Goal: Task Accomplishment & Management: Complete application form

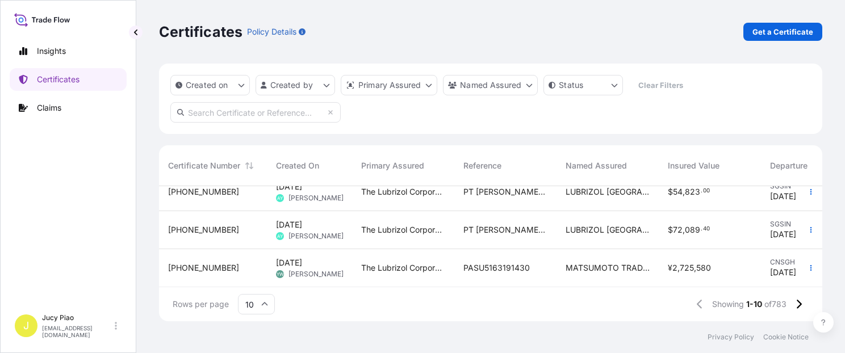
scroll to position [133, 654]
click at [795, 44] on div "Certificates Policy Details Get a Certificate" at bounding box center [491, 32] width 664 height 64
click at [793, 31] on p "Get a Certificate" at bounding box center [783, 31] width 61 height 11
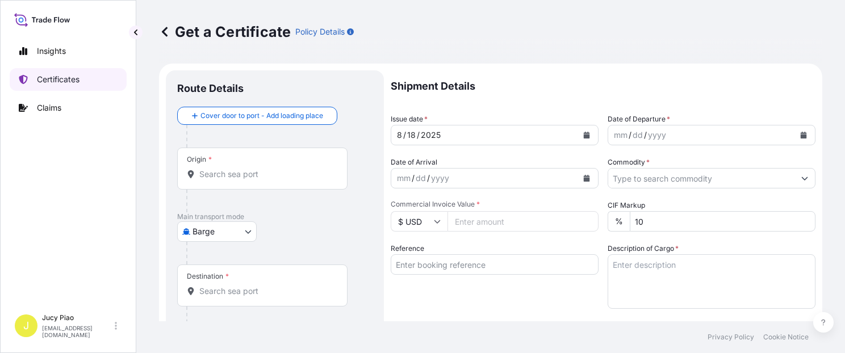
click at [73, 78] on p "Certificates" at bounding box center [58, 79] width 43 height 11
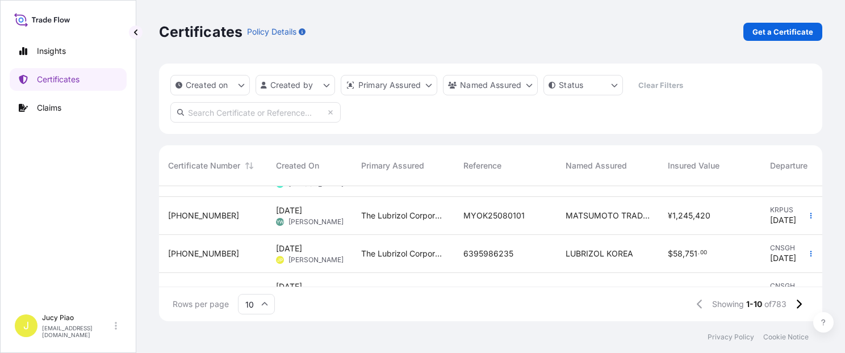
scroll to position [41, 0]
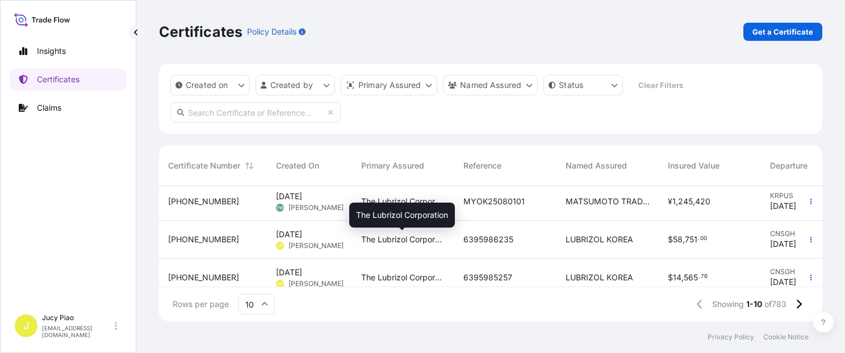
click at [430, 235] on span "The Lubrizol Corporation" at bounding box center [403, 239] width 84 height 11
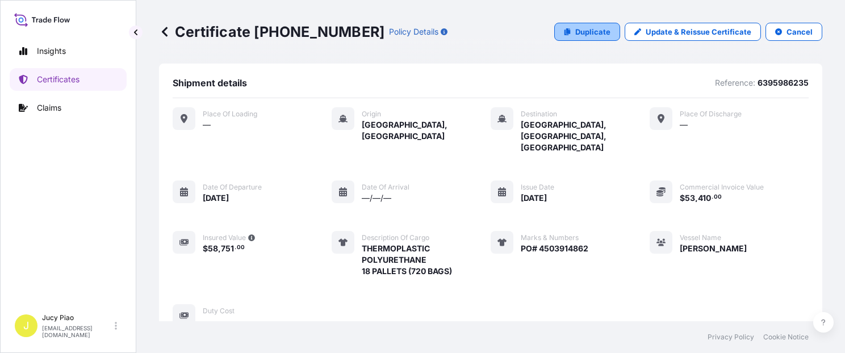
click at [587, 31] on p "Duplicate" at bounding box center [593, 31] width 35 height 11
select select "Ocean Vessel"
select select "31566"
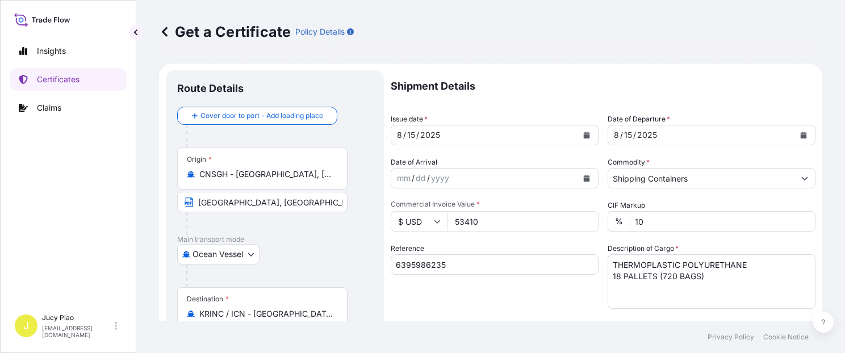
click at [459, 276] on div "Reference 6395986235" at bounding box center [495, 276] width 208 height 66
click at [454, 267] on input "6395986235" at bounding box center [495, 265] width 208 height 20
drag, startPoint x: 460, startPoint y: 267, endPoint x: 277, endPoint y: 253, distance: 183.5
click at [277, 253] on form "Route Details Cover door to port - Add loading place Place of loading Road / [G…" at bounding box center [491, 357] width 664 height 587
paste input "CSHSE0430874"
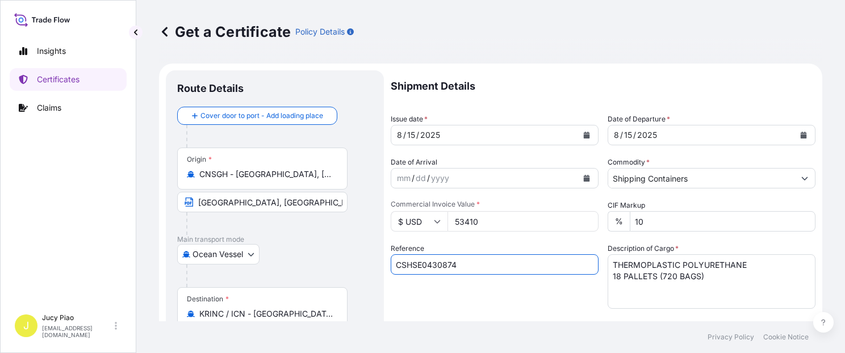
type input "CSHSE0430874"
click at [434, 285] on div "Reference CSHSE0430874" at bounding box center [495, 276] width 208 height 66
click at [411, 133] on div "15" at bounding box center [411, 135] width 10 height 14
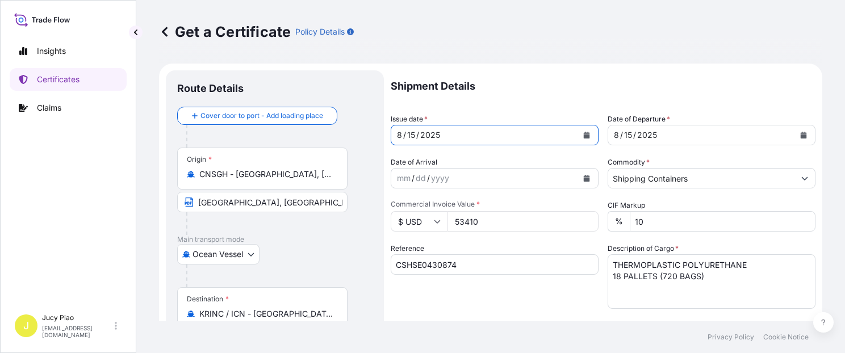
click at [411, 133] on div "15" at bounding box center [411, 135] width 10 height 14
click at [625, 137] on div "15" at bounding box center [628, 135] width 10 height 14
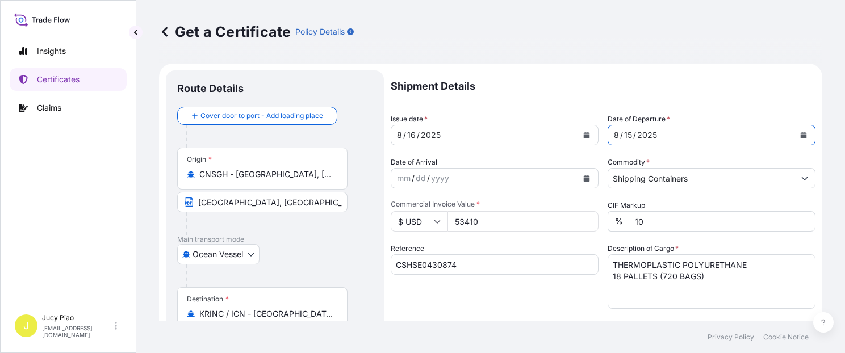
click at [625, 135] on div "15" at bounding box center [628, 135] width 10 height 14
click at [314, 227] on div at bounding box center [266, 223] width 161 height 23
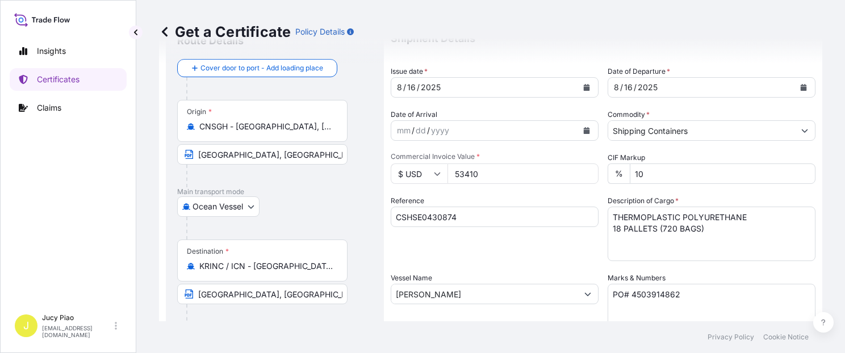
click at [499, 291] on input "[PERSON_NAME]" at bounding box center [484, 294] width 186 height 20
drag, startPoint x: 503, startPoint y: 298, endPoint x: 311, endPoint y: 284, distance: 192.5
click at [307, 285] on form "Route Details Cover door to port - Add loading place Place of loading Road / [G…" at bounding box center [491, 309] width 664 height 587
paste input "CONSISTENCE"
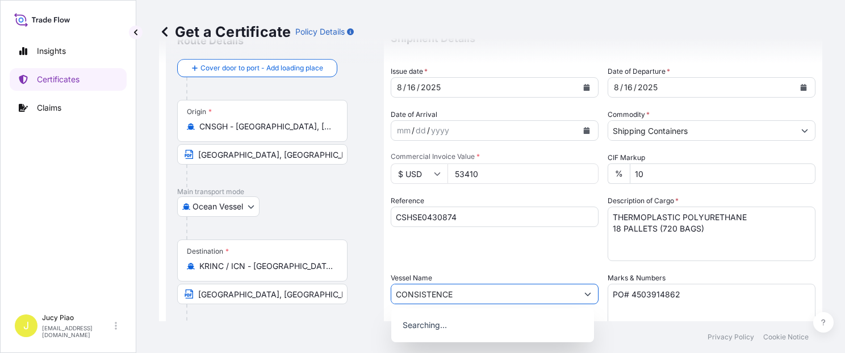
type input "CONSISTENCE"
click at [483, 256] on div "Reference CSHSE0430874" at bounding box center [495, 228] width 208 height 66
click at [495, 295] on input "CONSISTENCE" at bounding box center [484, 294] width 186 height 20
click at [513, 246] on div "Reference CSHSE0430874" at bounding box center [495, 228] width 208 height 66
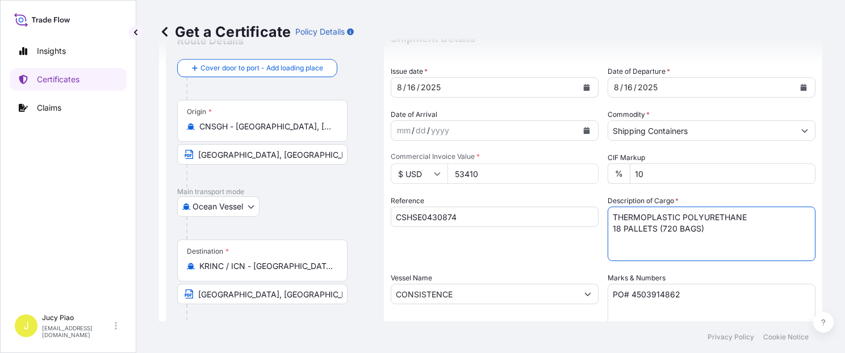
drag, startPoint x: 615, startPoint y: 217, endPoint x: 483, endPoint y: 173, distance: 138.9
click at [483, 173] on div "Shipment Details Issue date * [DATE] Date of Departure * [DATE] Date of Arrival…" at bounding box center [603, 293] width 425 height 541
paste textarea "SOLPLUS(TM) DP310, 4G FIBREBOARD BOX 4 PALLETS (72 BOXE"
type textarea "SOLPLUS(TM) DP310, 4G FIBREBOARD BOX 4 PALLETS (72 BOXES)"
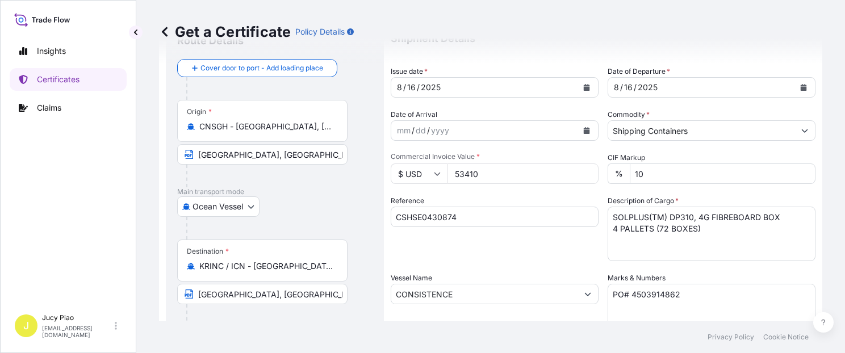
click at [553, 256] on div "Reference CSHSE0430874" at bounding box center [495, 228] width 208 height 66
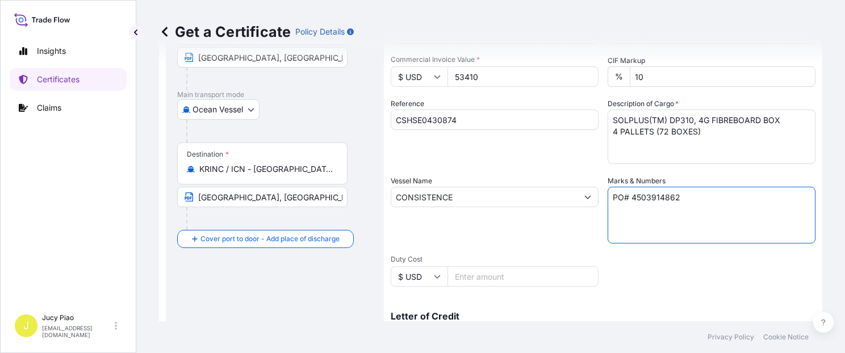
drag, startPoint x: 522, startPoint y: 187, endPoint x: 482, endPoint y: 187, distance: 39.2
click at [482, 187] on div "Shipment Details Issue date * [DATE] Date of Departure * [DATE] Date of Arrival…" at bounding box center [603, 196] width 425 height 541
paste textarea "4503910885"
type textarea "PO#4503910885"
click at [553, 256] on span "Duty Cost" at bounding box center [495, 259] width 208 height 9
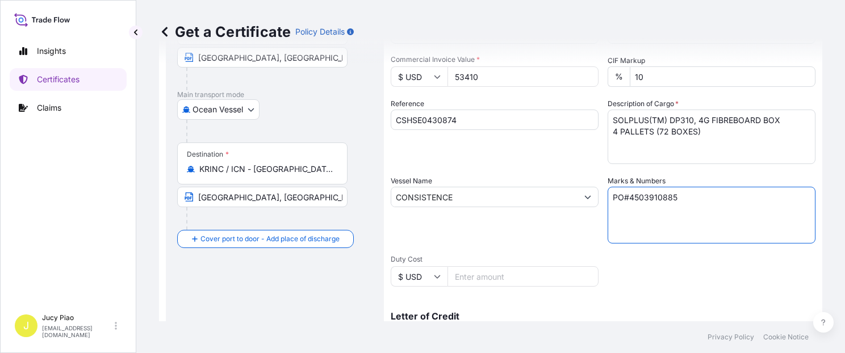
click at [553, 266] on input "Duty Cost" at bounding box center [523, 276] width 151 height 20
click at [552, 173] on div "Shipment Details Issue date * [DATE] Date of Departure * [DATE] Date of Arrival…" at bounding box center [603, 196] width 425 height 541
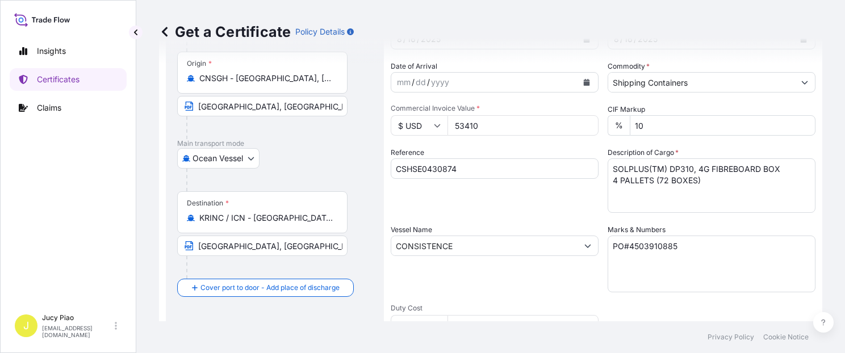
scroll to position [48, 0]
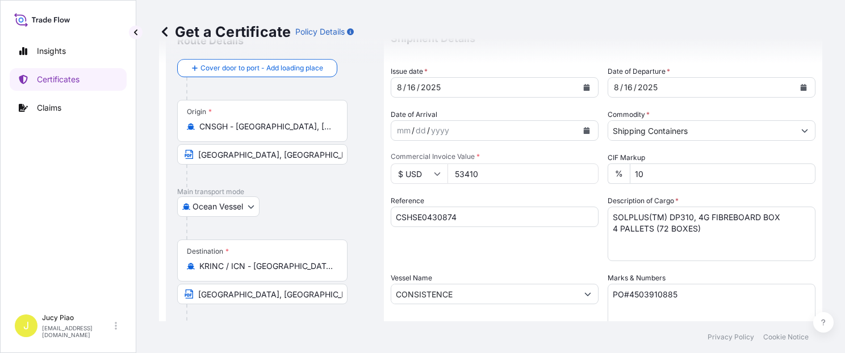
click at [408, 172] on div "$ USD 53410" at bounding box center [495, 174] width 208 height 20
type input "9459.06"
click at [495, 242] on div "Reference CSHSE0430874" at bounding box center [495, 228] width 208 height 66
click at [504, 242] on div "Reference CSHSE0430874" at bounding box center [495, 228] width 208 height 66
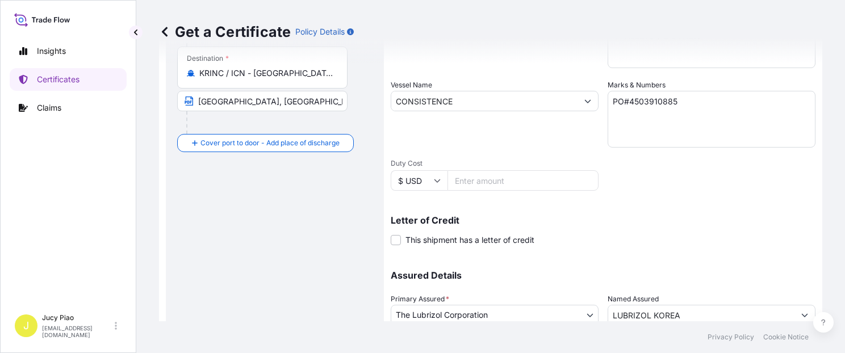
scroll to position [321, 0]
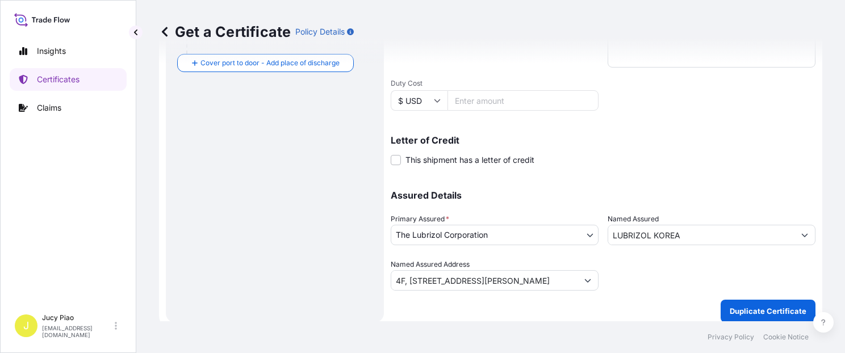
click at [658, 174] on div "Shipment Details Issue date * [DATE] Date of Departure * [DATE] Date of Arrival…" at bounding box center [603, 19] width 425 height 541
click at [790, 310] on p "Duplicate Certificate" at bounding box center [768, 311] width 77 height 11
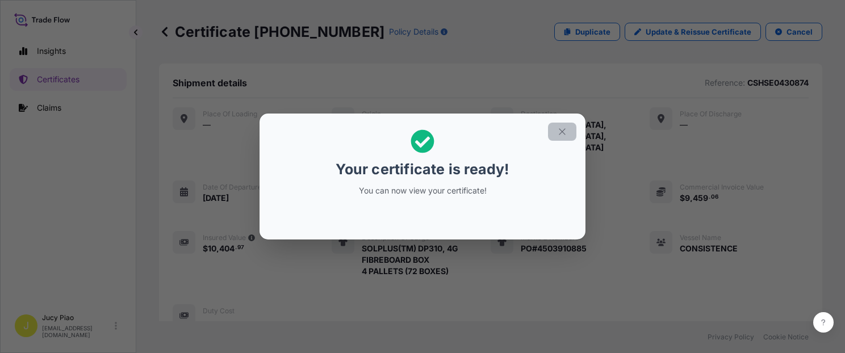
click at [567, 131] on icon "button" at bounding box center [562, 132] width 10 height 10
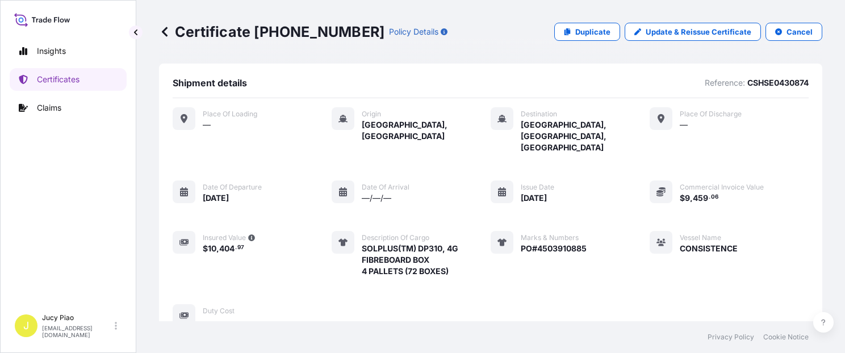
click at [601, 222] on div "Place of Loading — Origin [GEOGRAPHIC_DATA], [GEOGRAPHIC_DATA] Destination [GEO…" at bounding box center [491, 217] width 636 height 220
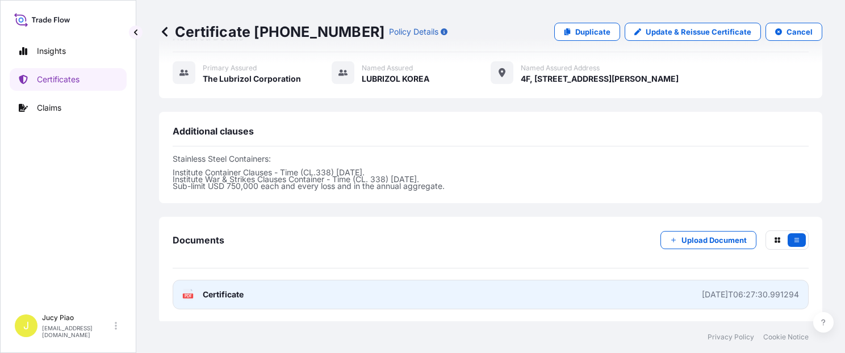
click at [590, 280] on link "PDF Certificate [DATE]T06:27:30.991294" at bounding box center [491, 295] width 636 height 30
